Goal: Transaction & Acquisition: Obtain resource

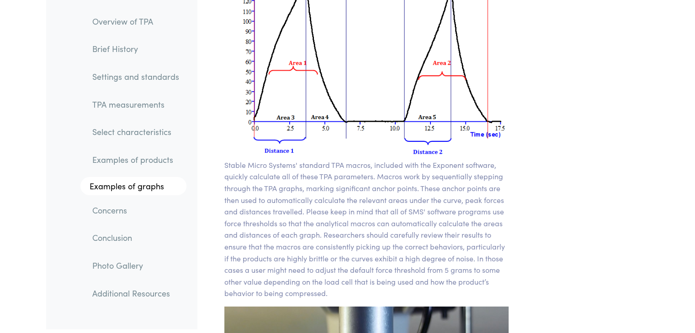
scroll to position [6684, 0]
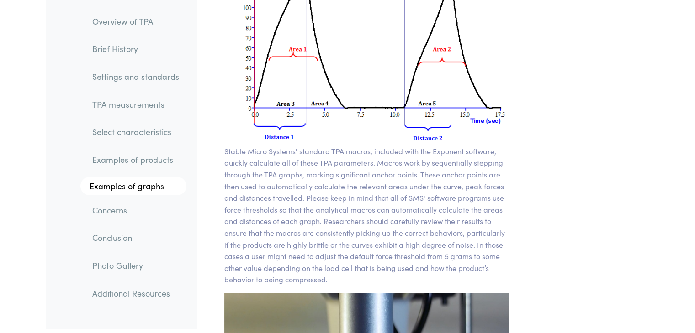
click at [131, 183] on link "Examples of graphs" at bounding box center [133, 186] width 106 height 18
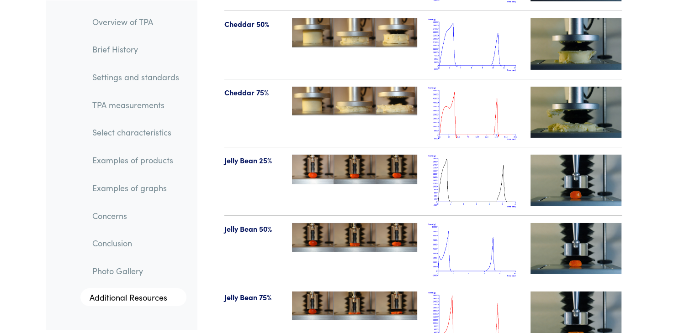
scroll to position [10013, 0]
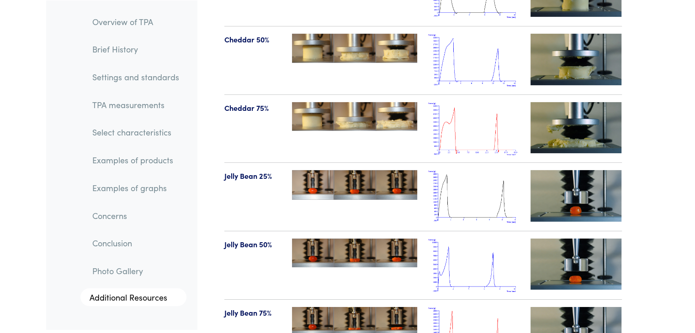
click at [565, 170] on img at bounding box center [575, 195] width 91 height 51
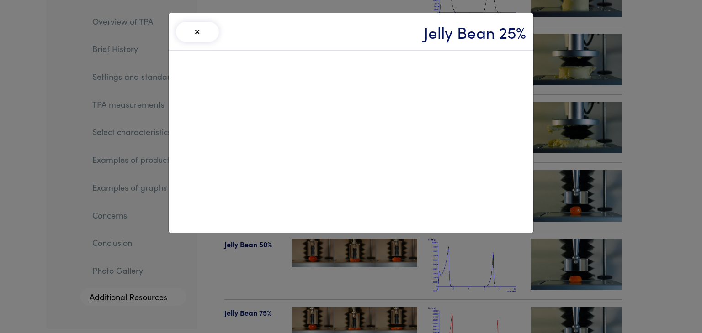
click at [201, 27] on button "×" at bounding box center [197, 32] width 43 height 20
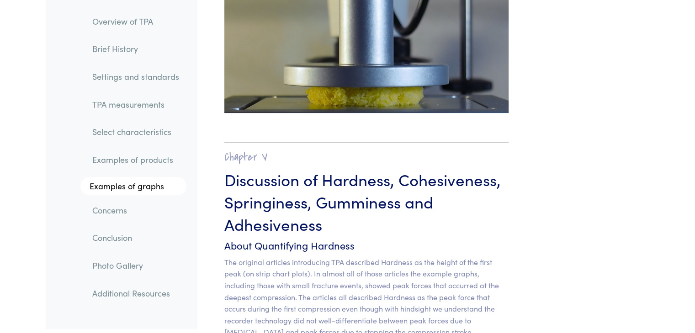
scroll to position [6861, 0]
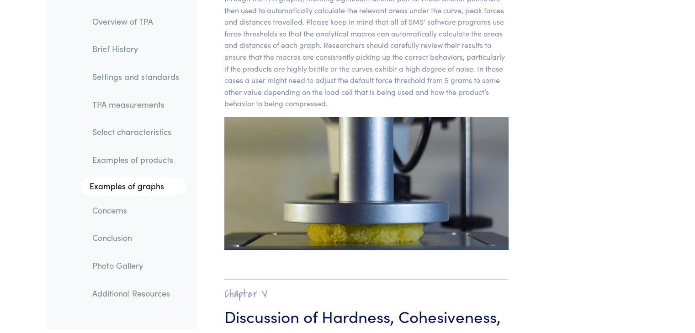
click at [138, 20] on link "Overview of TPA" at bounding box center [135, 21] width 101 height 21
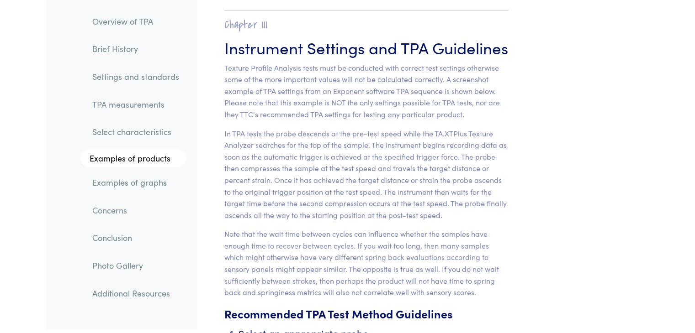
scroll to position [3346, 0]
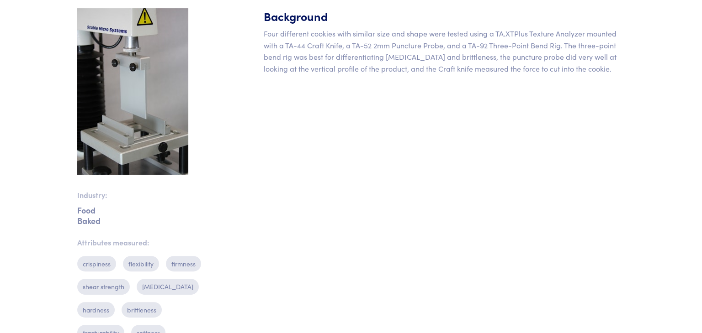
scroll to position [11, 0]
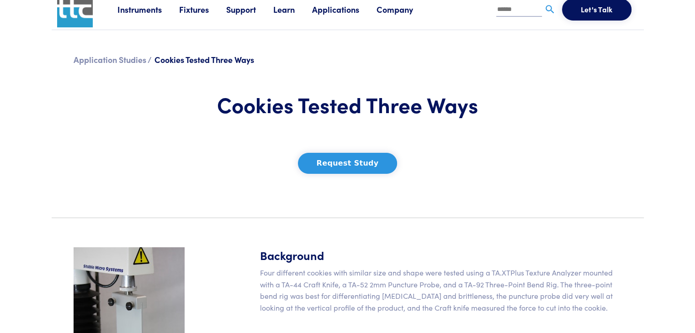
click at [336, 167] on button "Request Study" at bounding box center [348, 163] width 100 height 21
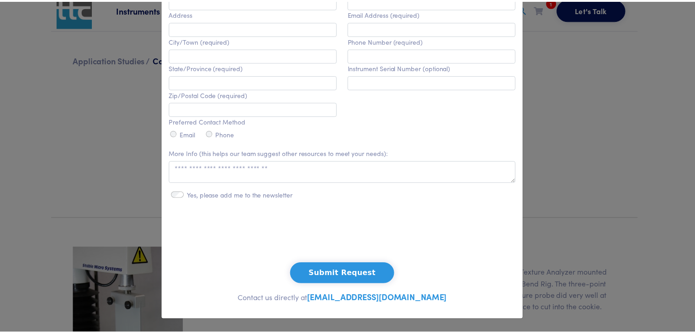
scroll to position [344, 0]
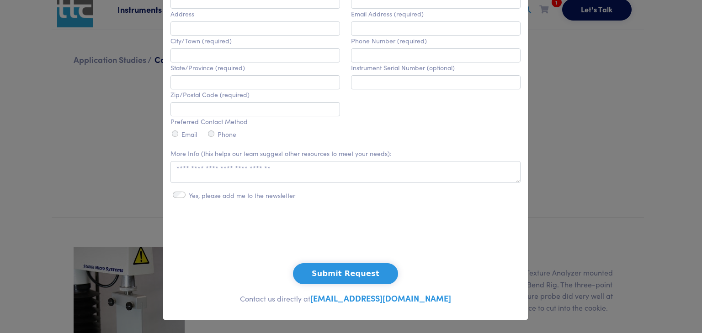
click at [581, 160] on div "**********" at bounding box center [351, 166] width 702 height 333
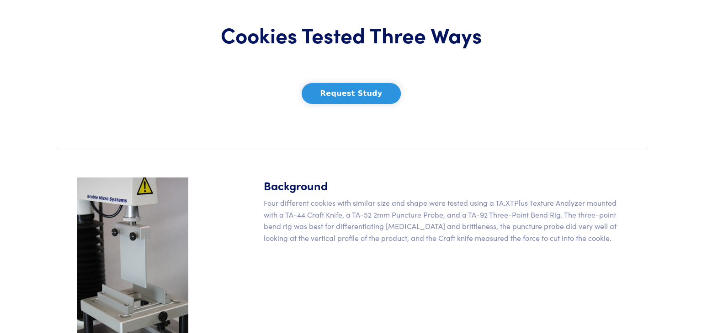
scroll to position [0, 0]
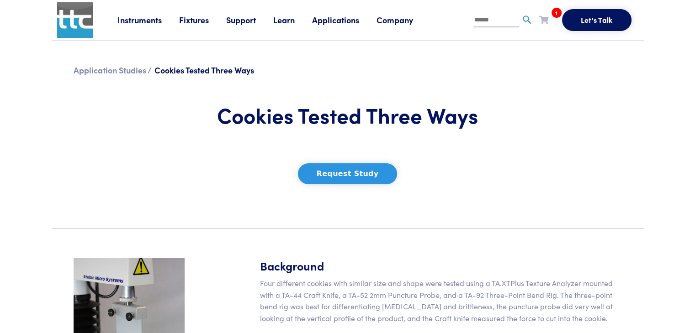
click at [385, 170] on button "Request Study" at bounding box center [348, 174] width 100 height 21
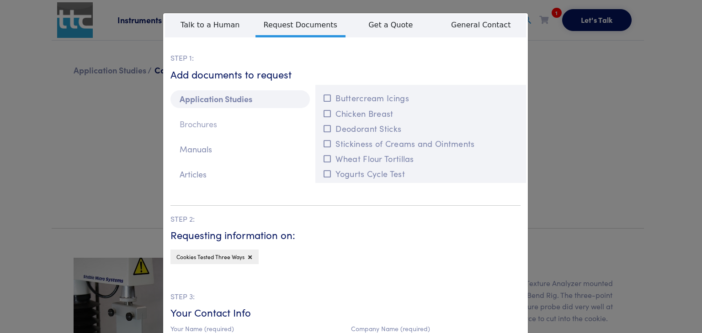
click at [233, 132] on p "Brochures" at bounding box center [239, 125] width 139 height 18
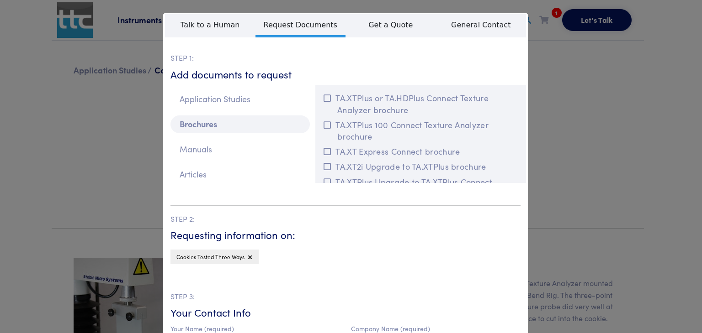
click at [232, 139] on div "Application Studies Brochures Manuals Articles" at bounding box center [240, 138] width 150 height 106
click at [231, 145] on p "Manuals" at bounding box center [239, 150] width 139 height 18
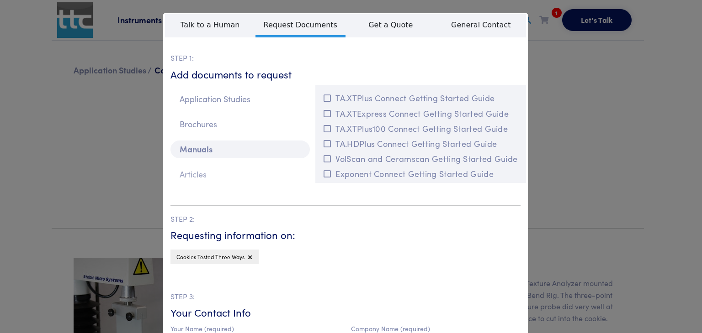
click at [205, 166] on p "Articles" at bounding box center [239, 175] width 139 height 18
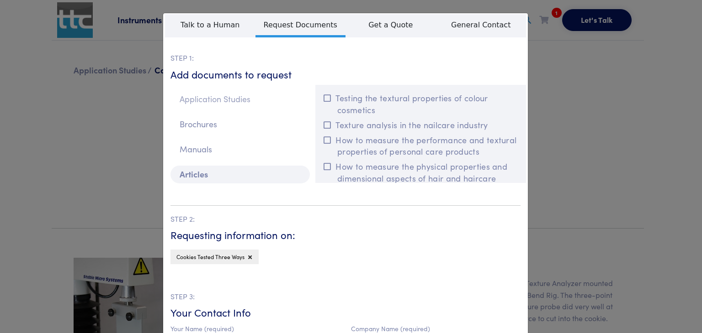
click at [214, 99] on p "Application Studies" at bounding box center [239, 99] width 139 height 18
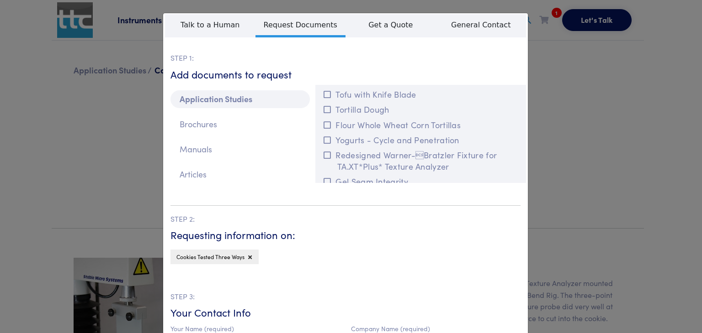
click at [549, 93] on div "**********" at bounding box center [351, 166] width 702 height 333
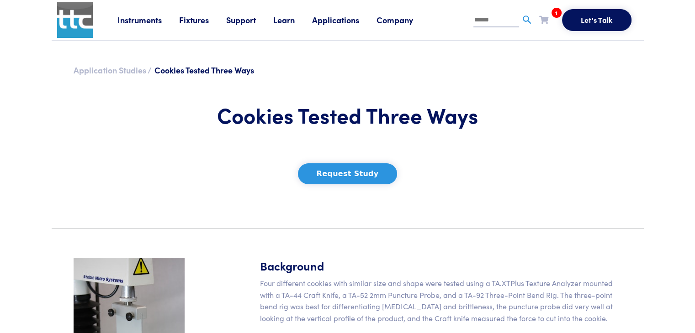
click at [94, 74] on link "Application Studies /" at bounding box center [113, 69] width 78 height 11
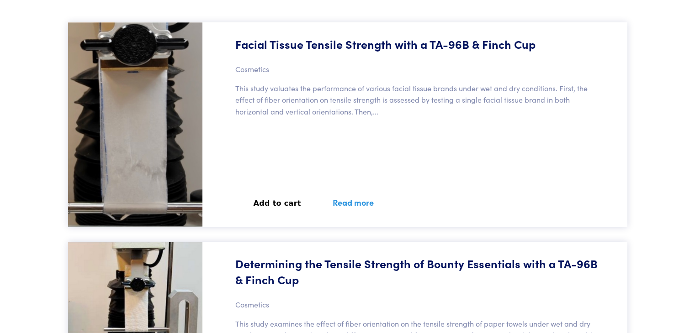
scroll to position [365, 0]
click at [263, 202] on button "Add to cart" at bounding box center [277, 203] width 84 height 20
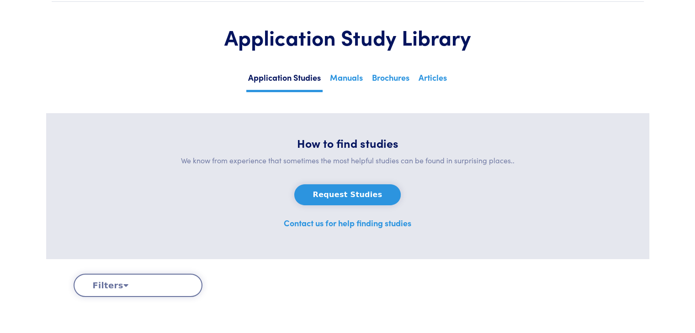
scroll to position [0, 0]
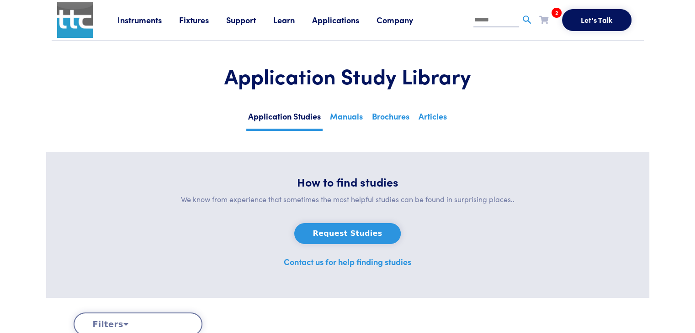
click at [546, 15] on link "2" at bounding box center [543, 19] width 9 height 11
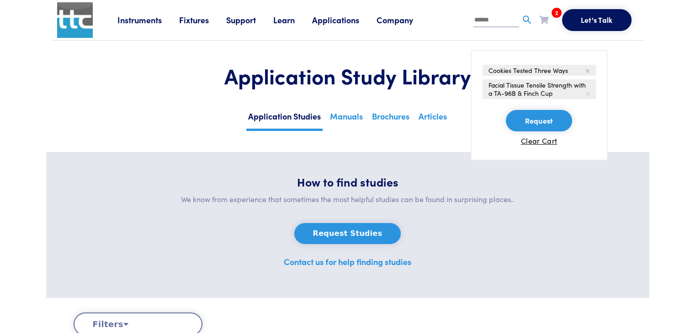
click at [589, 93] on icon at bounding box center [588, 93] width 4 height 5
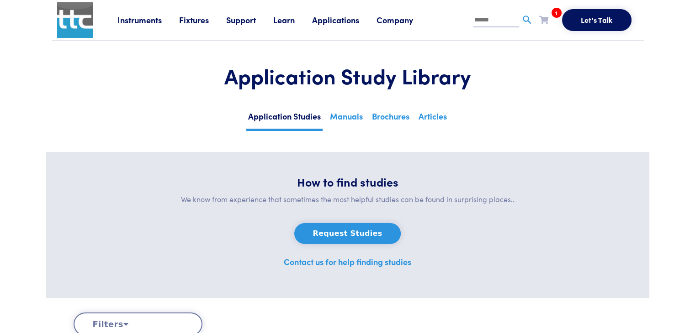
click at [541, 21] on icon at bounding box center [543, 20] width 9 height 8
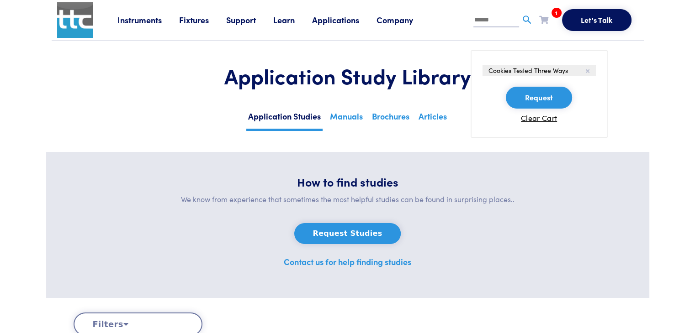
click at [541, 21] on icon at bounding box center [543, 20] width 9 height 8
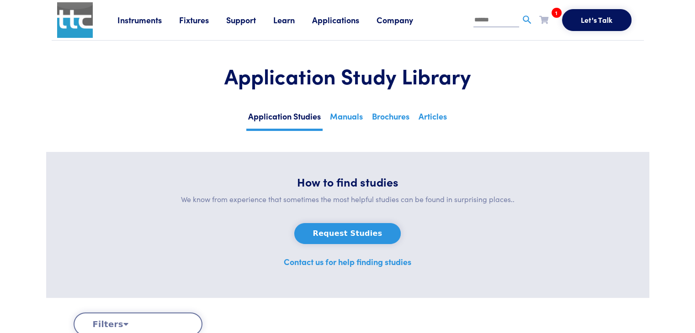
click at [402, 25] on link "Company" at bounding box center [403, 19] width 54 height 11
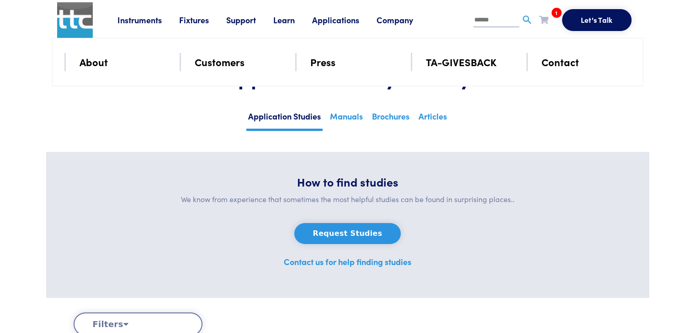
click at [549, 58] on link "Contact" at bounding box center [559, 62] width 37 height 16
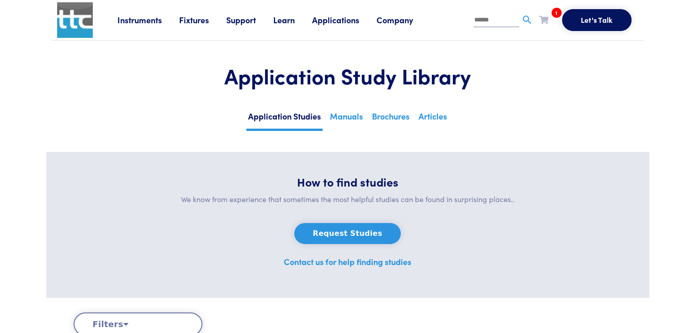
click at [545, 17] on icon at bounding box center [543, 20] width 9 height 8
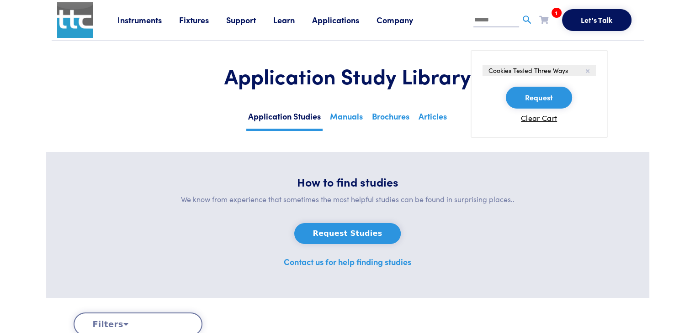
click at [533, 93] on button "Request" at bounding box center [539, 98] width 66 height 22
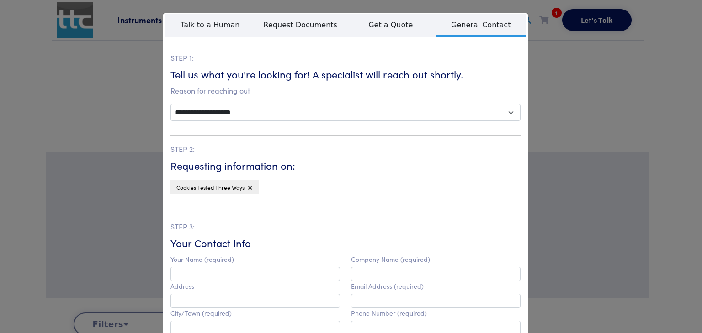
click at [589, 66] on div "**********" at bounding box center [351, 166] width 702 height 333
